Goal: Task Accomplishment & Management: Use online tool/utility

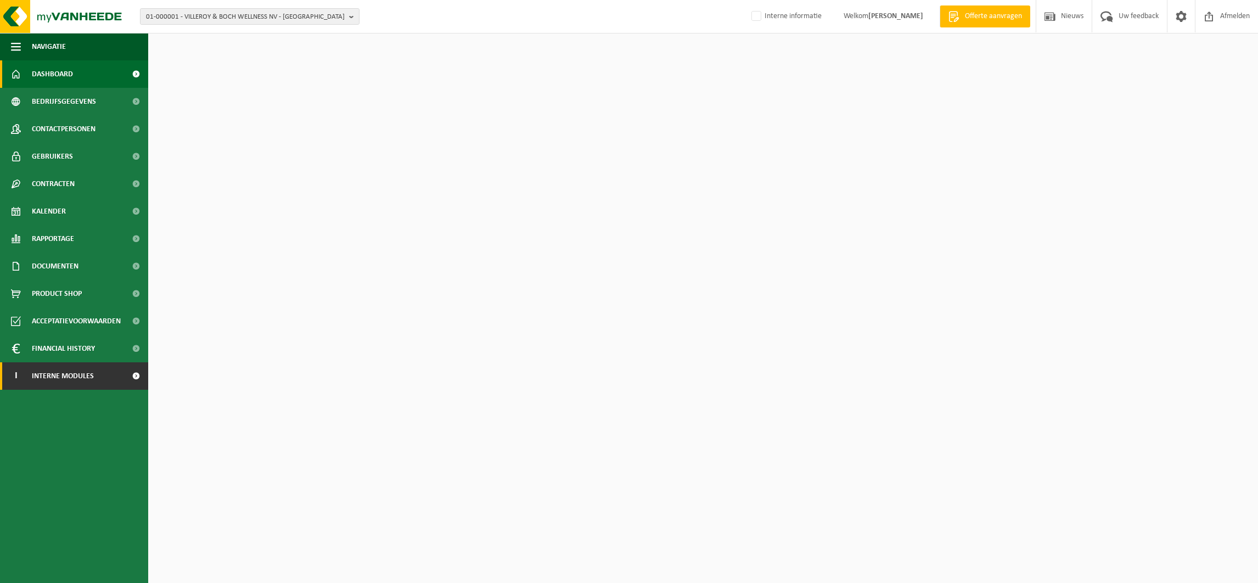
click at [70, 373] on span "Interne modules" at bounding box center [63, 375] width 62 height 27
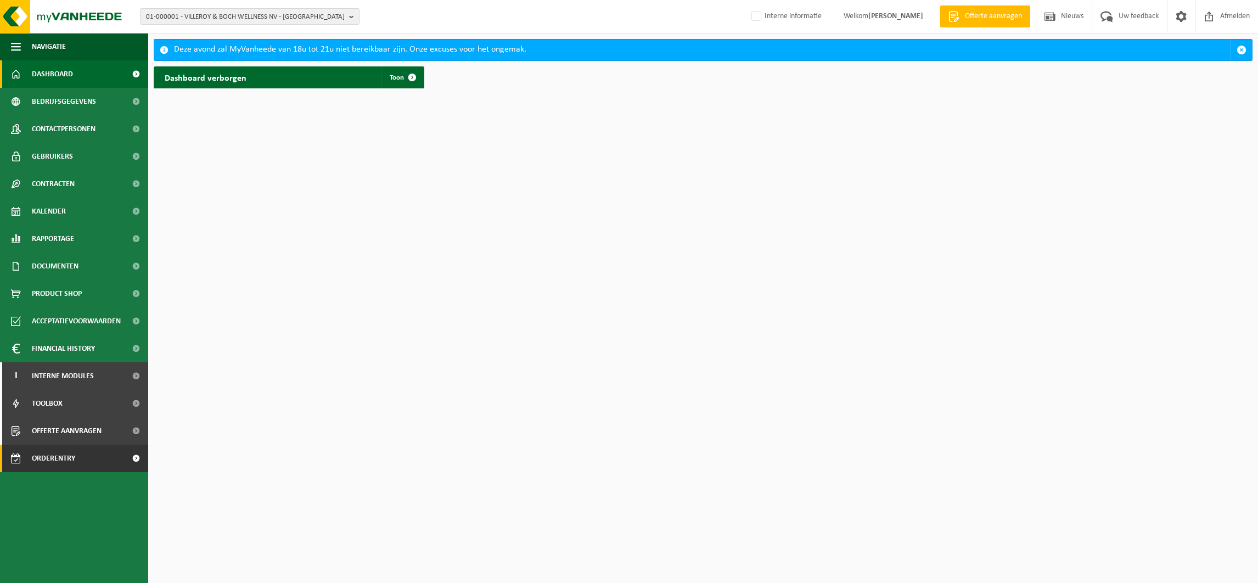
click at [84, 460] on span "Orderentry Goedkeuring" at bounding box center [78, 457] width 92 height 27
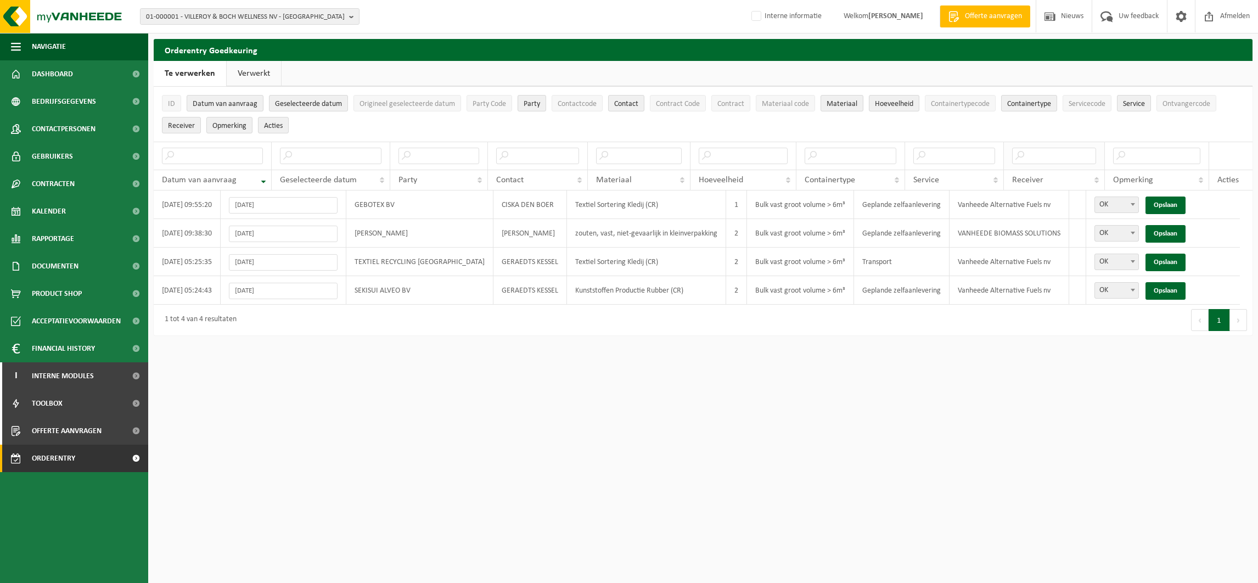
click at [1099, 152] on span at bounding box center [1059, 155] width 95 height 9
click at [1085, 157] on input "text" at bounding box center [1054, 156] width 84 height 16
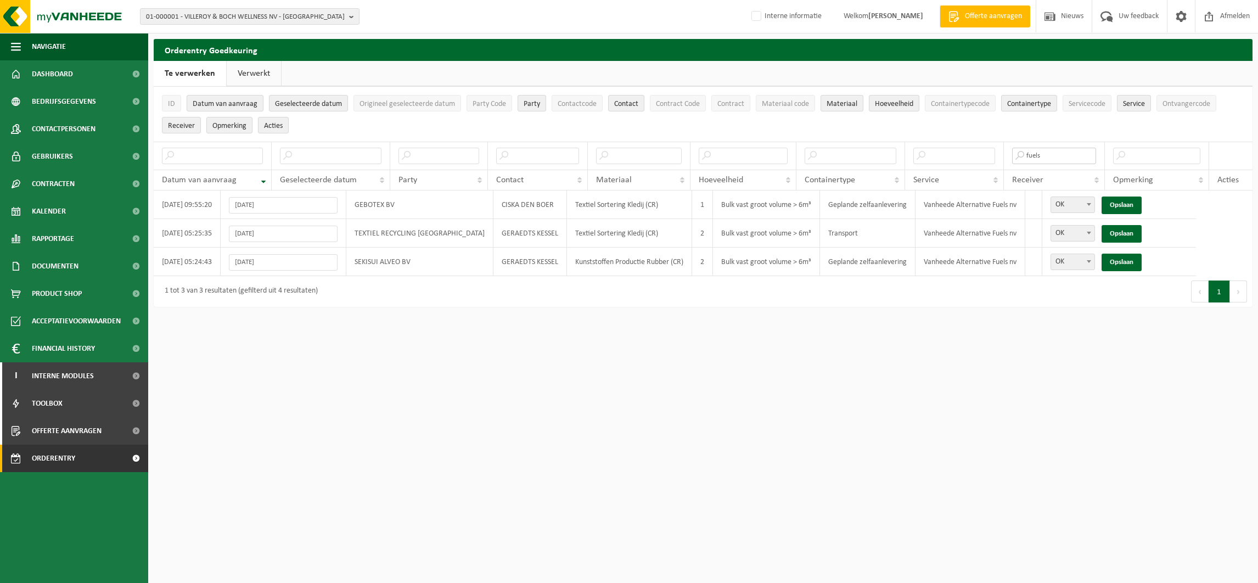
type input "fuels"
click at [1104, 202] on link "Opslaan" at bounding box center [1121, 205] width 40 height 18
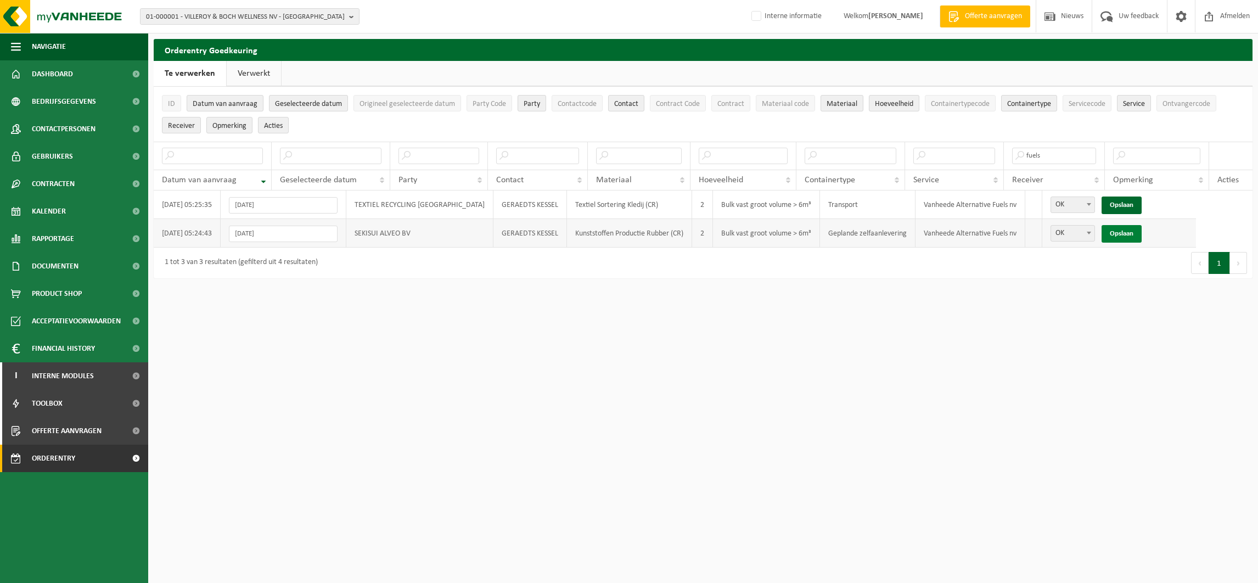
click at [1103, 234] on link "Opslaan" at bounding box center [1121, 234] width 40 height 18
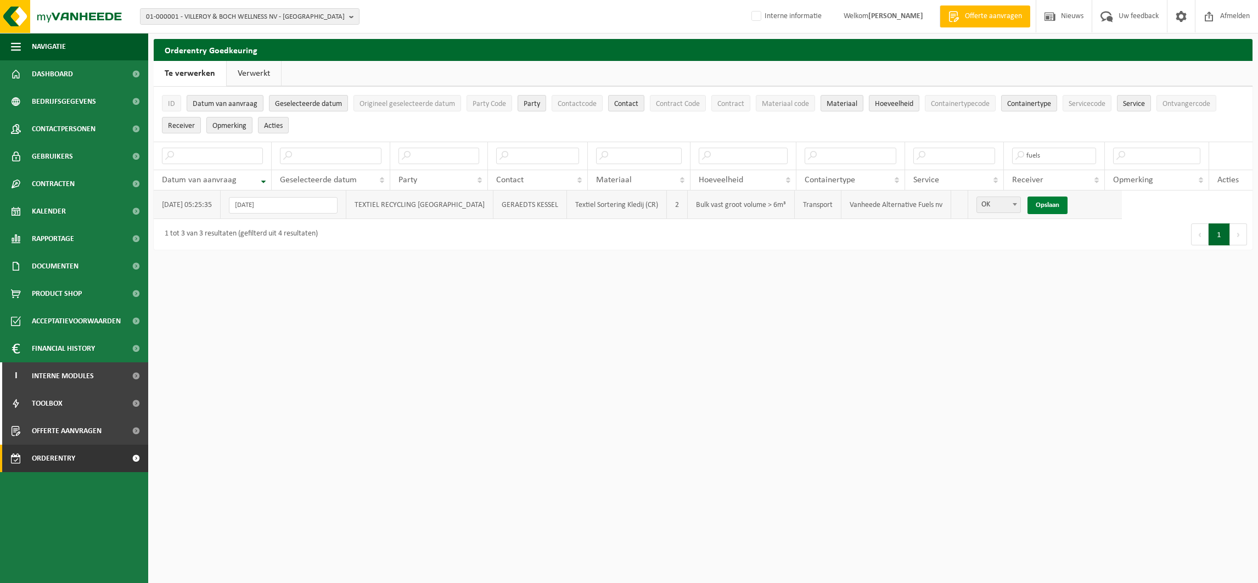
click at [1027, 201] on link "Opslaan" at bounding box center [1047, 205] width 40 height 18
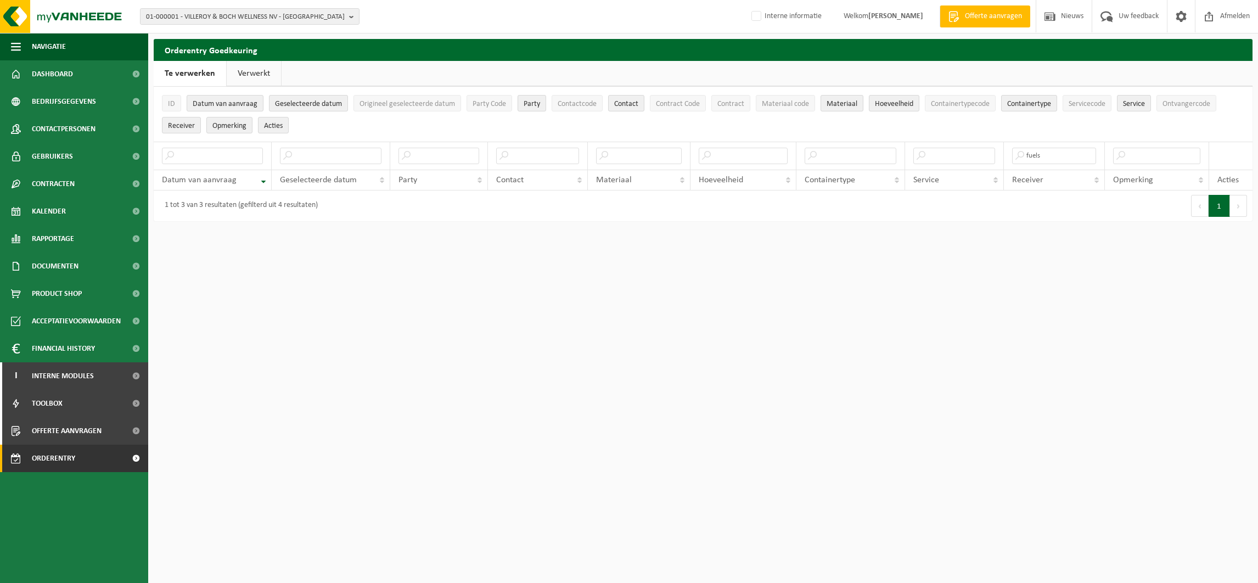
click at [249, 75] on link "Verwerkt" at bounding box center [254, 73] width 54 height 25
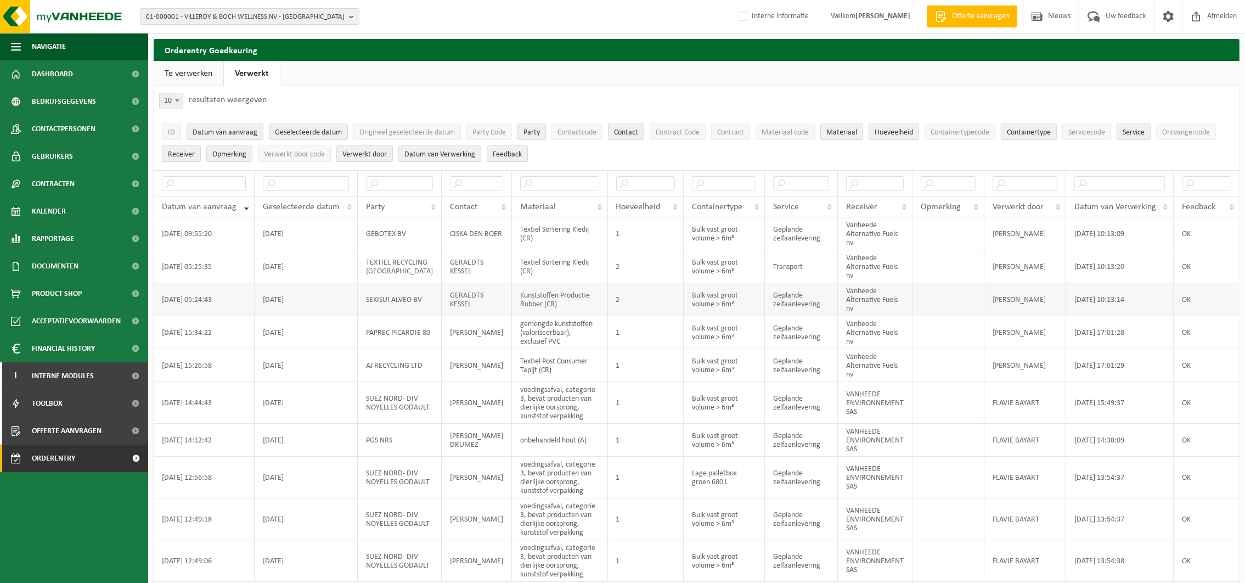
scroll to position [41, 0]
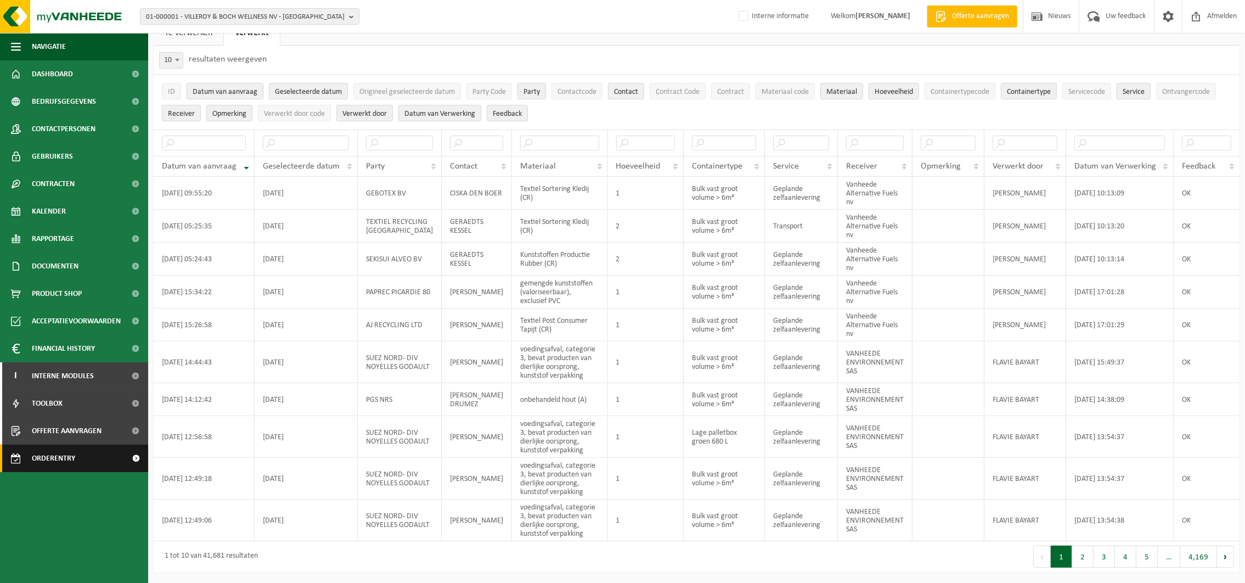
click at [68, 456] on span "Orderentry Goedkeuring" at bounding box center [78, 457] width 92 height 27
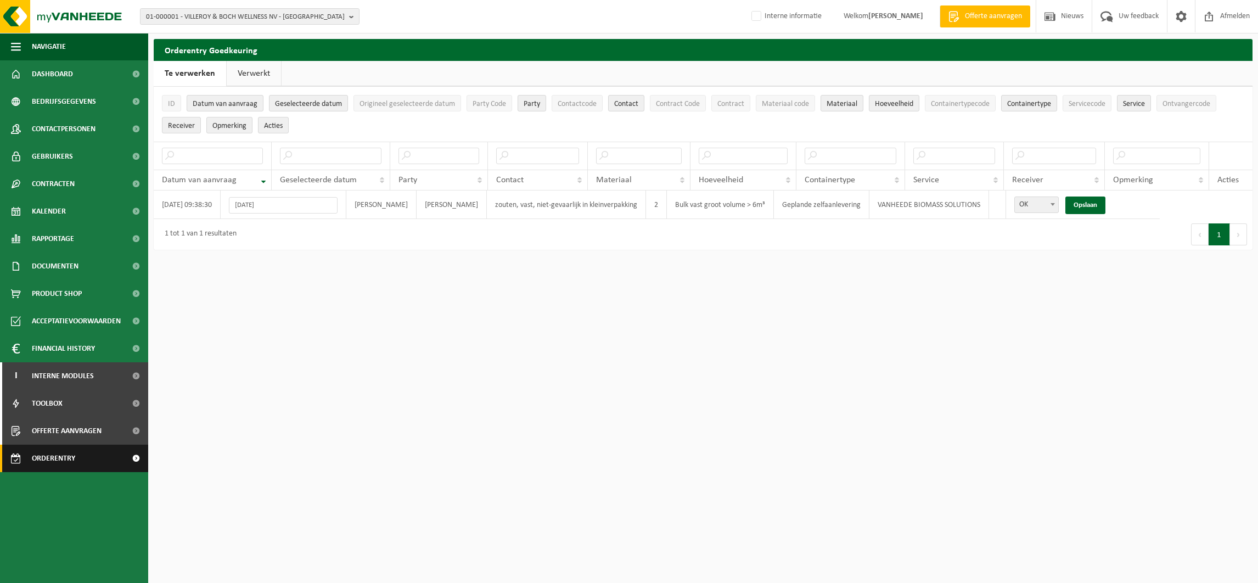
click at [67, 450] on span "Orderentry Goedkeuring" at bounding box center [78, 457] width 92 height 27
